Goal: Register for event/course

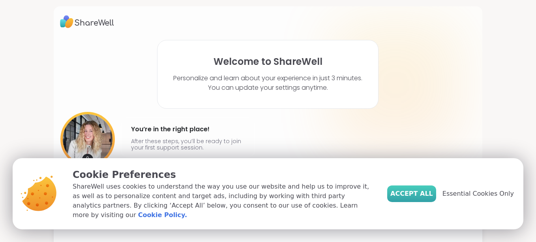
click at [423, 193] on button "Accept All" at bounding box center [411, 193] width 49 height 17
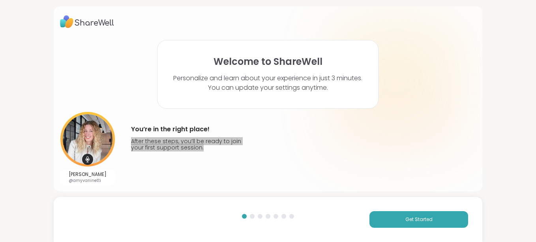
drag, startPoint x: 524, startPoint y: 105, endPoint x: 524, endPoint y: 160, distance: 55.3
click at [524, 160] on div "Welcome to ShareWell Personalize and learn about your experience in just 3 minu…" at bounding box center [268, 121] width 536 height 242
click at [250, 216] on div at bounding box center [252, 216] width 5 height 5
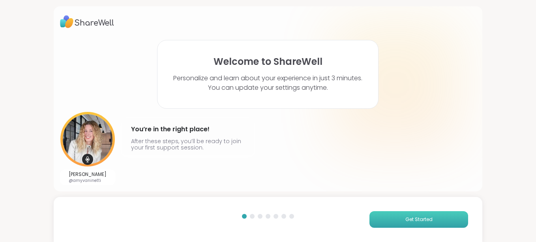
click at [418, 214] on button "Get Started" at bounding box center [419, 219] width 99 height 17
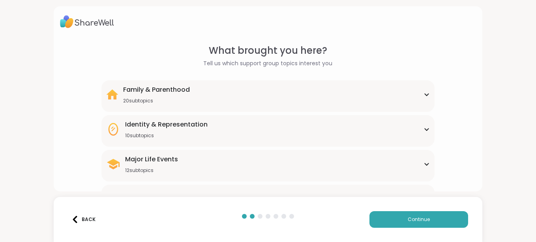
click at [313, 91] on div "Family & Parenthood 20 subtopics" at bounding box center [268, 94] width 324 height 19
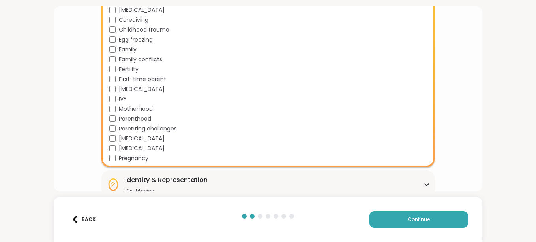
scroll to position [142, 0]
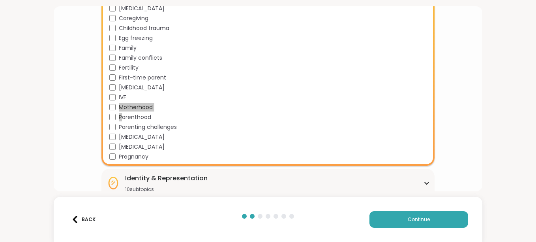
drag, startPoint x: 120, startPoint y: 107, endPoint x: 120, endPoint y: 116, distance: 9.1
click at [120, 116] on div "Adoption Adoption post-placement Attachment issues Birth Trauma C-section Careg…" at bounding box center [269, 63] width 321 height 196
click at [394, 214] on button "Continue" at bounding box center [419, 219] width 99 height 17
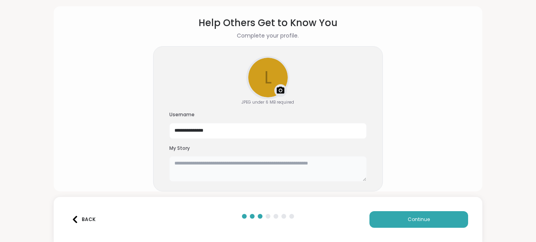
click at [266, 173] on textarea at bounding box center [267, 168] width 197 height 25
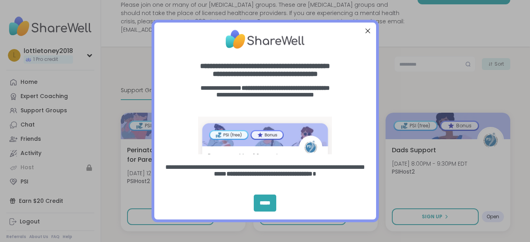
scroll to position [95, 0]
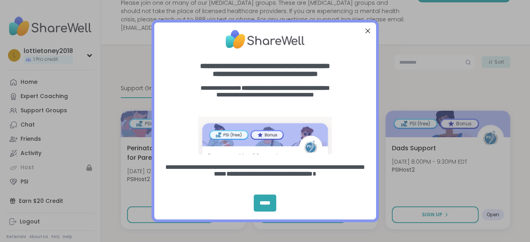
click at [370, 26] on div "Close Step" at bounding box center [367, 31] width 10 height 10
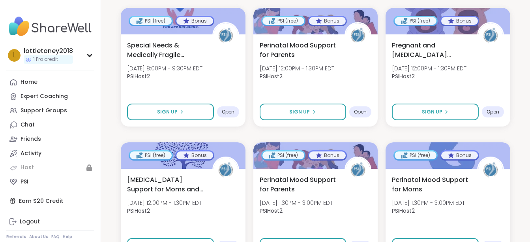
scroll to position [316, 0]
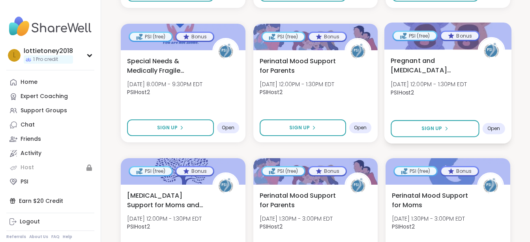
click at [456, 57] on span "Pregnant and [MEDICAL_DATA] Parents of Multiples" at bounding box center [430, 65] width 78 height 19
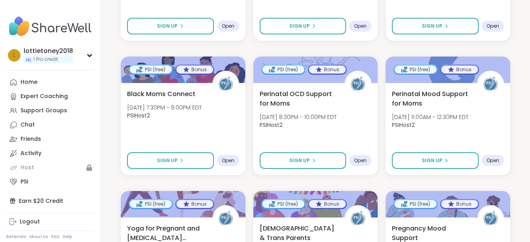
scroll to position [821, 0]
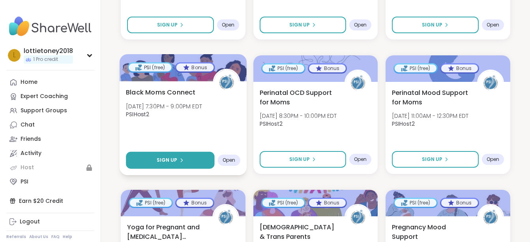
click at [175, 156] on span "Sign Up" at bounding box center [167, 159] width 21 height 7
select select "**"
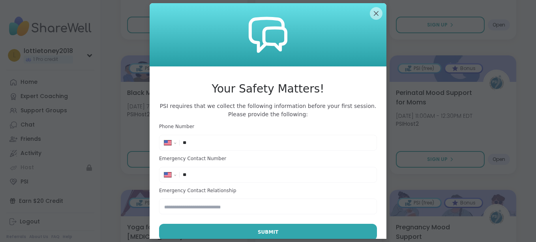
click at [207, 141] on input "**" at bounding box center [277, 143] width 189 height 8
type input "**********"
click at [214, 174] on input "**" at bounding box center [277, 175] width 189 height 8
type input "**********"
click at [226, 206] on input "text" at bounding box center [268, 206] width 218 height 16
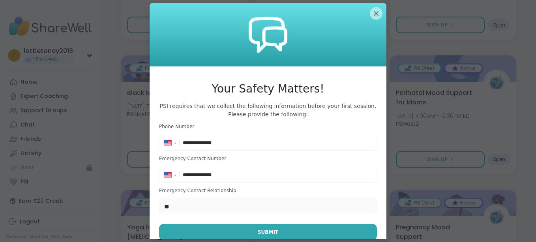
type input "*"
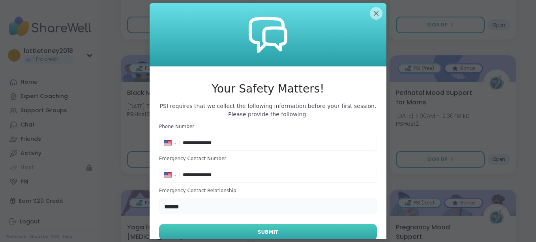
type input "******"
click at [216, 225] on button "Submit" at bounding box center [268, 231] width 218 height 17
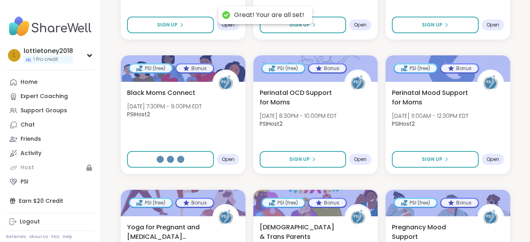
select select "**"
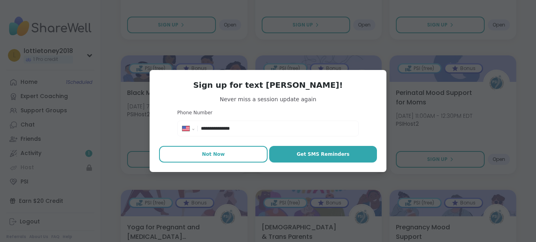
click at [218, 159] on button "Not Now" at bounding box center [213, 154] width 109 height 17
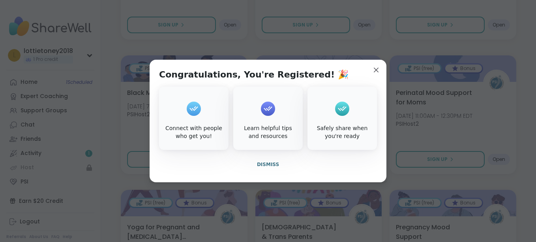
click at [200, 109] on div "Connect with people who get you!" at bounding box center [193, 117] width 69 height 63
click at [268, 162] on span "Dismiss" at bounding box center [268, 164] width 22 height 6
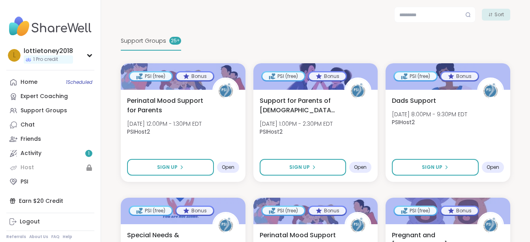
scroll to position [126, 0]
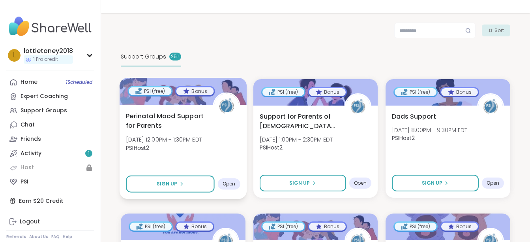
click at [165, 111] on span "Perinatal Mood Support for Parents" at bounding box center [165, 120] width 78 height 19
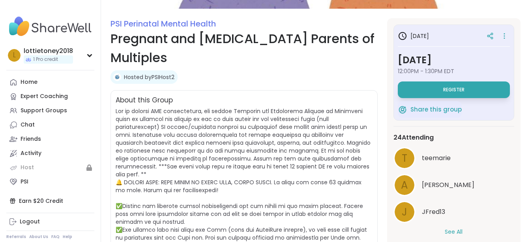
scroll to position [79, 0]
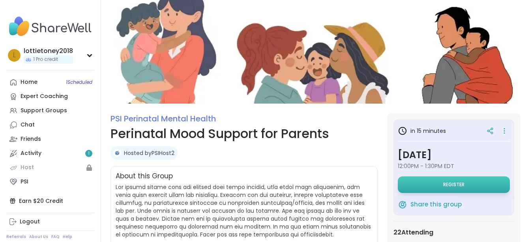
click at [443, 186] on span "Register" at bounding box center [453, 184] width 21 height 6
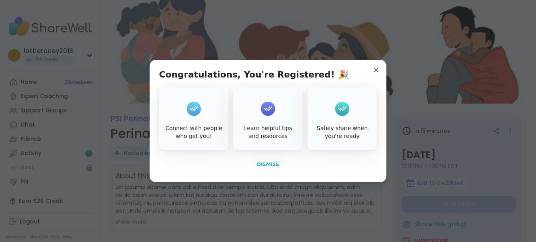
click at [263, 164] on span "Dismiss" at bounding box center [268, 164] width 22 height 6
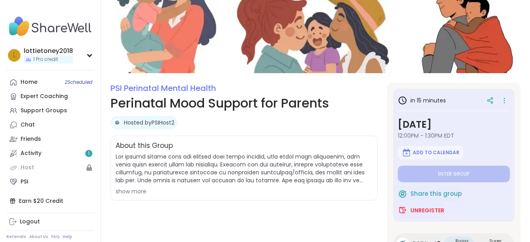
scroll to position [69, 0]
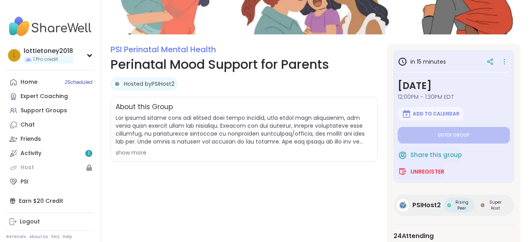
click at [131, 149] on div "show more" at bounding box center [244, 152] width 257 height 8
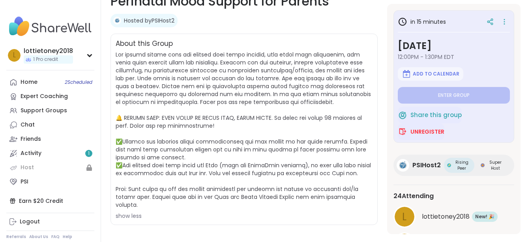
scroll to position [148, 0]
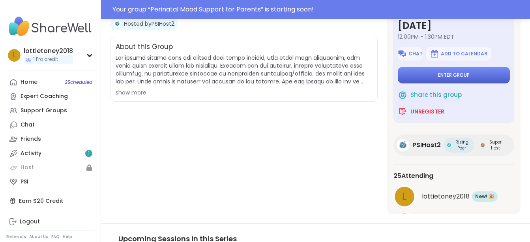
click at [479, 76] on button "Enter group" at bounding box center [454, 75] width 112 height 17
